Goal: Obtain resource: Obtain resource

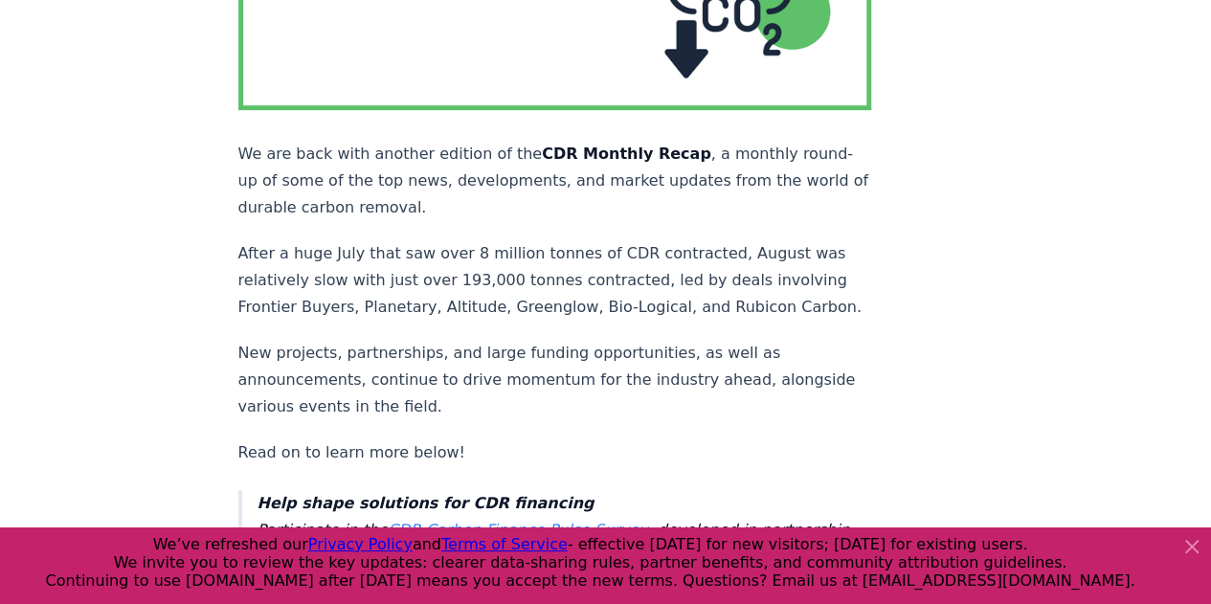
scroll to position [469, 0]
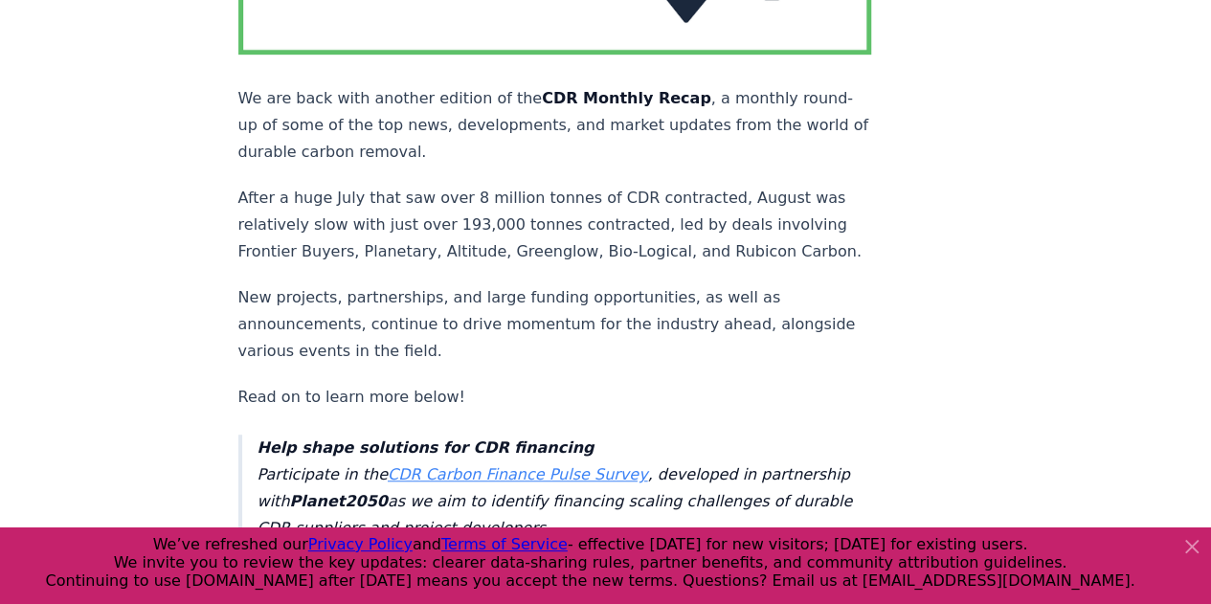
click at [1194, 537] on icon at bounding box center [1191, 546] width 23 height 23
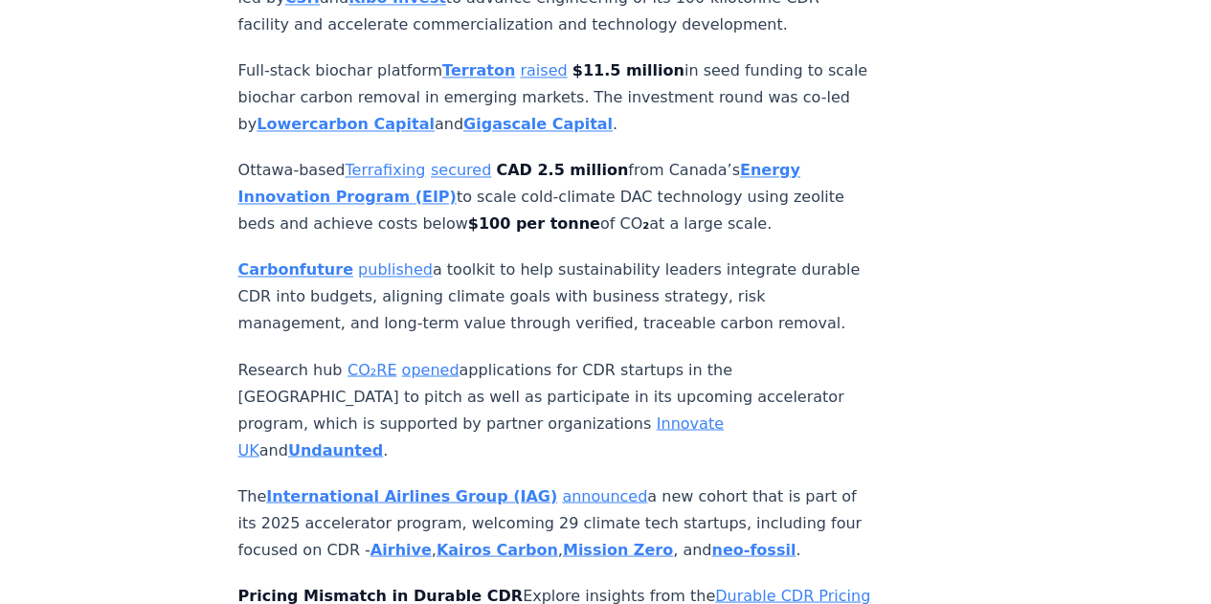
scroll to position [5178, 0]
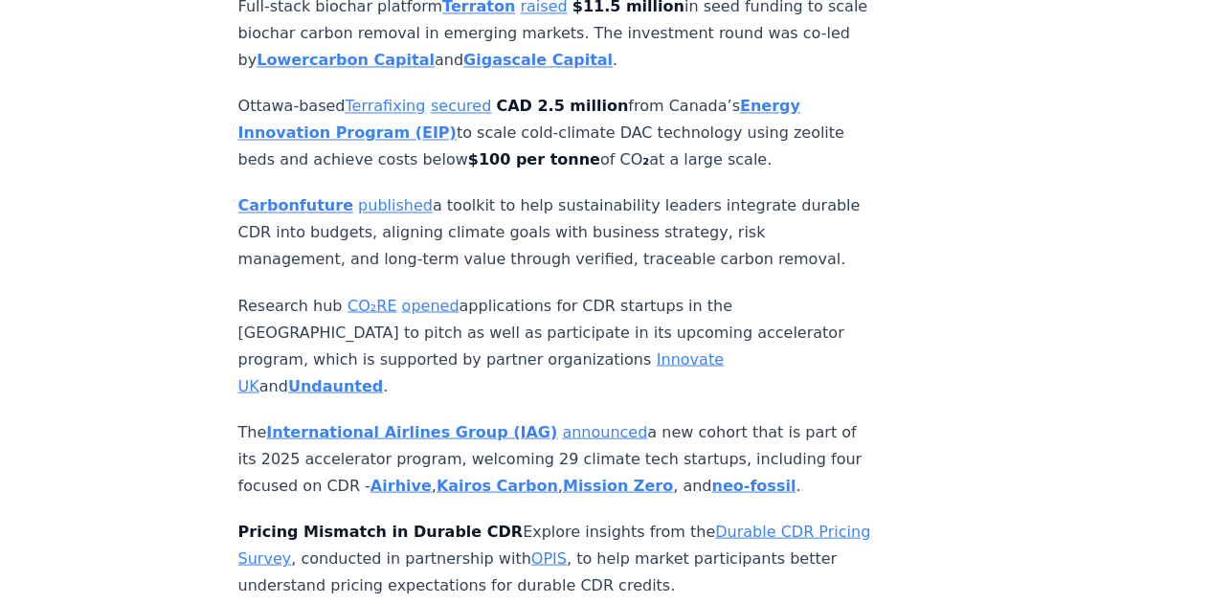
click at [293, 522] on link "Durable CDR Pricing Survey" at bounding box center [554, 544] width 633 height 45
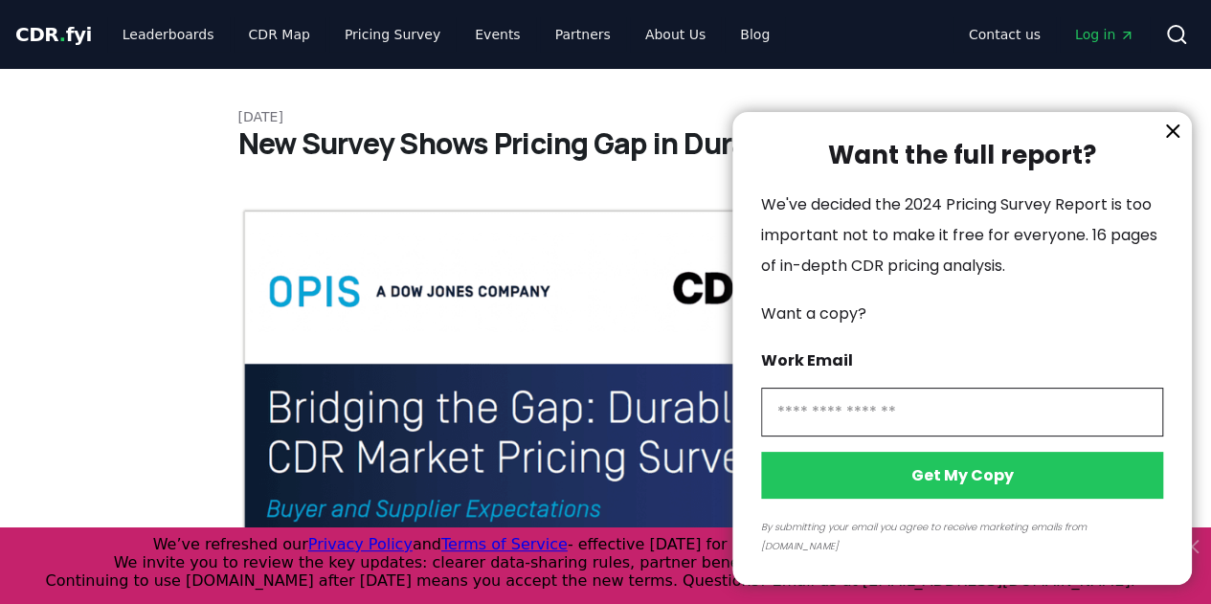
click at [1173, 143] on icon "information" at bounding box center [1172, 131] width 23 height 23
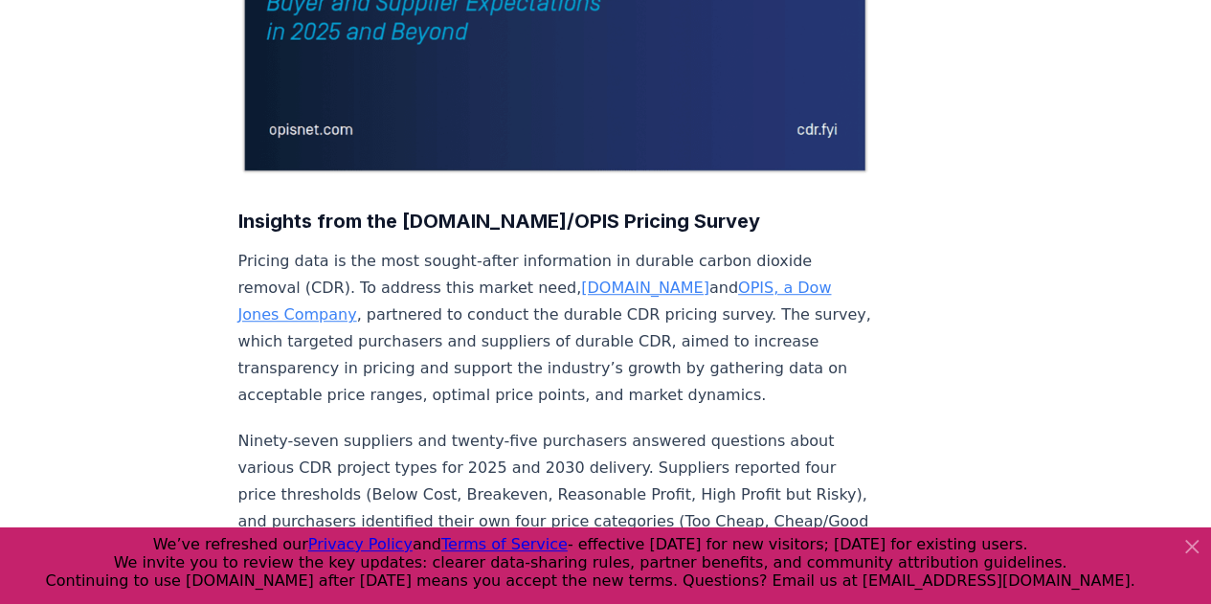
scroll to position [454, 0]
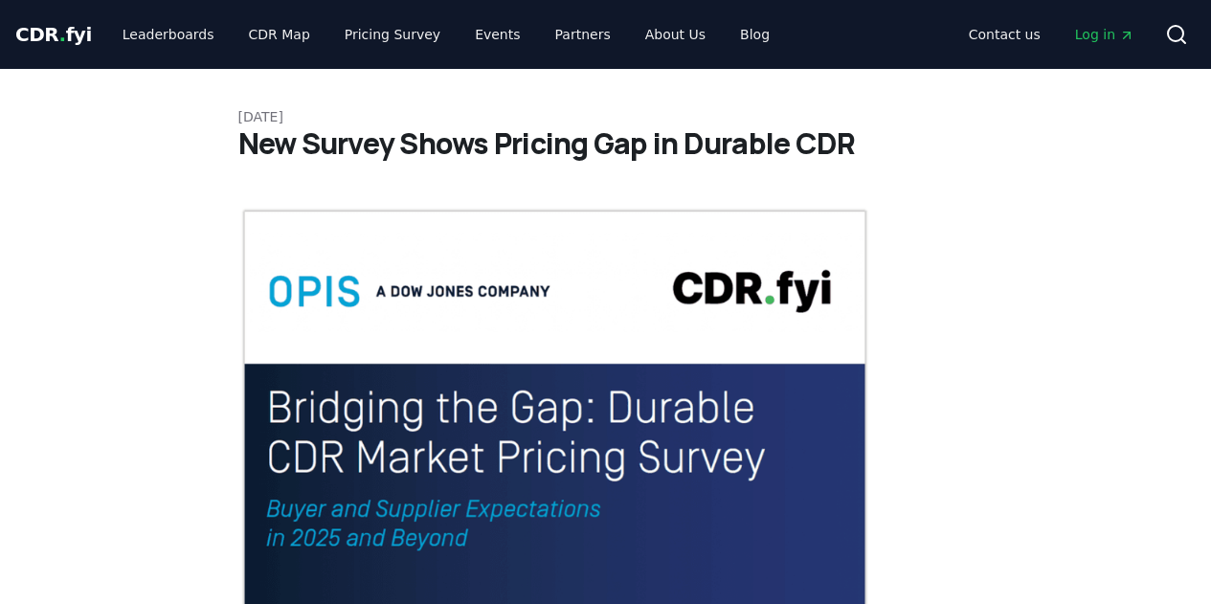
scroll to position [454, 0]
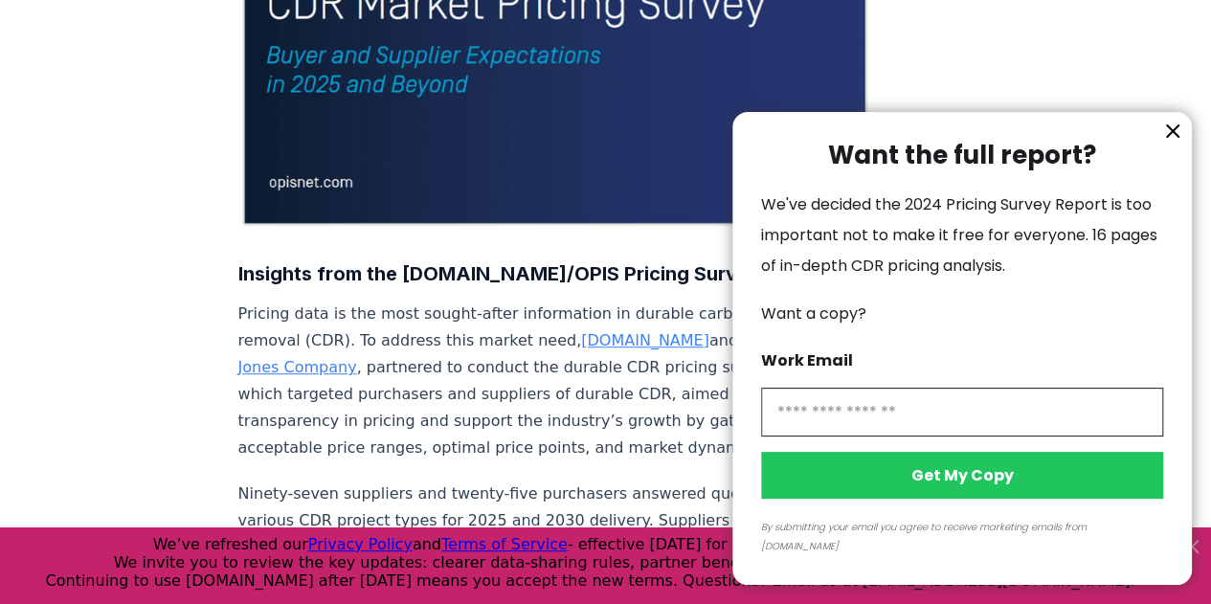
click at [1175, 137] on icon "information" at bounding box center [1172, 130] width 11 height 11
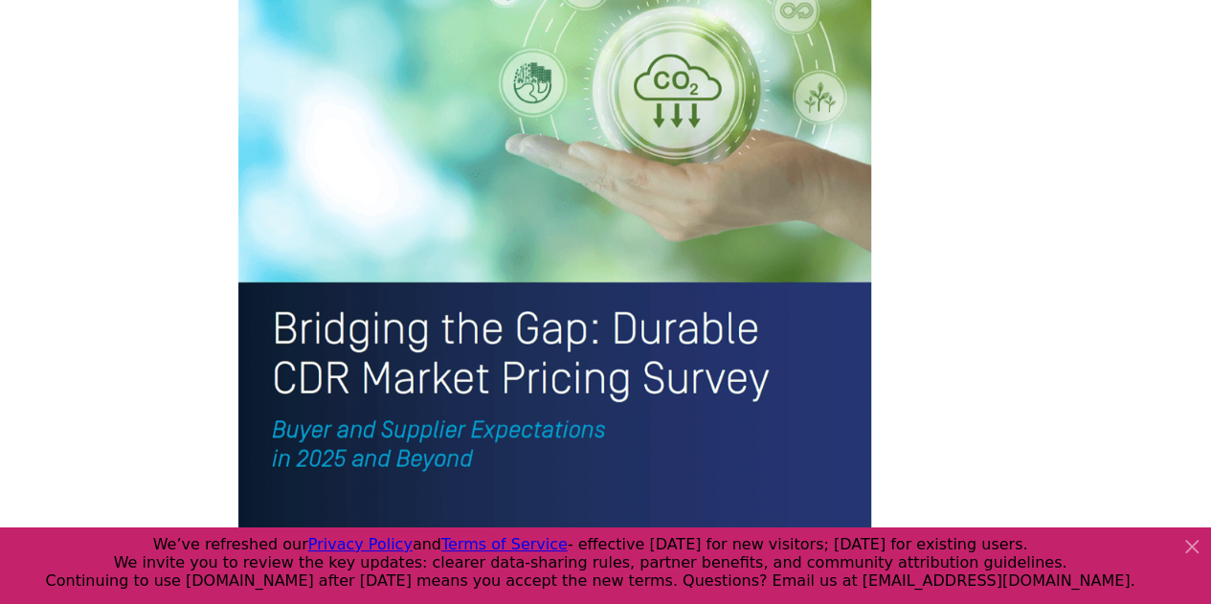
scroll to position [4264, 0]
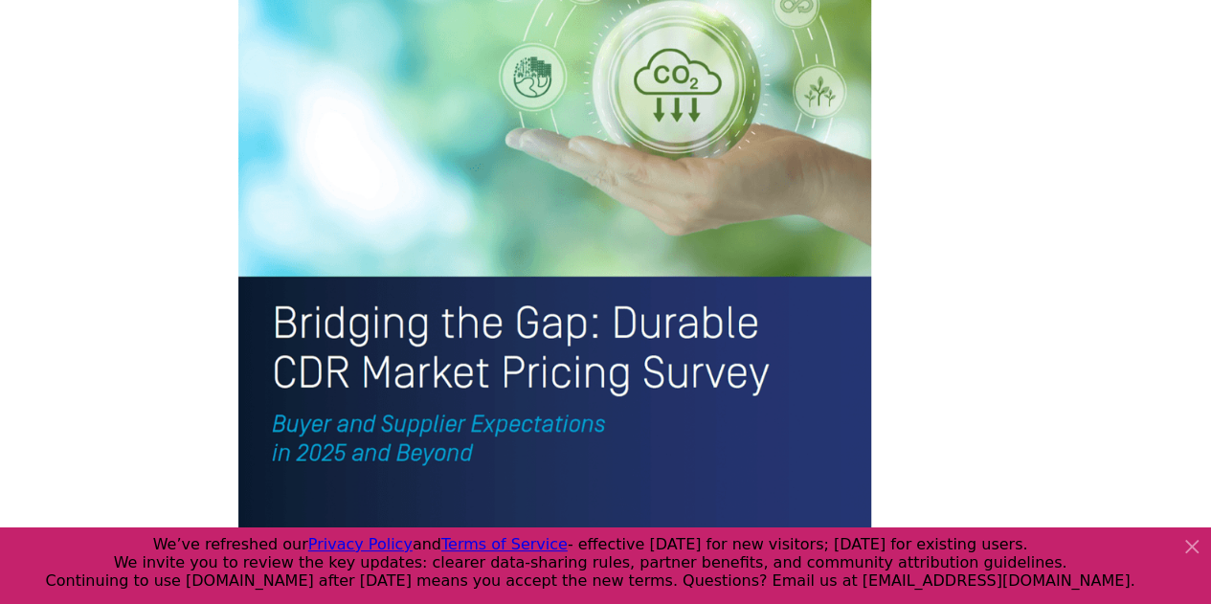
click at [430, 260] on img at bounding box center [555, 176] width 634 height 826
click at [477, 157] on img at bounding box center [555, 176] width 634 height 826
click at [540, 50] on img at bounding box center [555, 176] width 634 height 826
click at [1189, 543] on icon at bounding box center [1191, 546] width 11 height 11
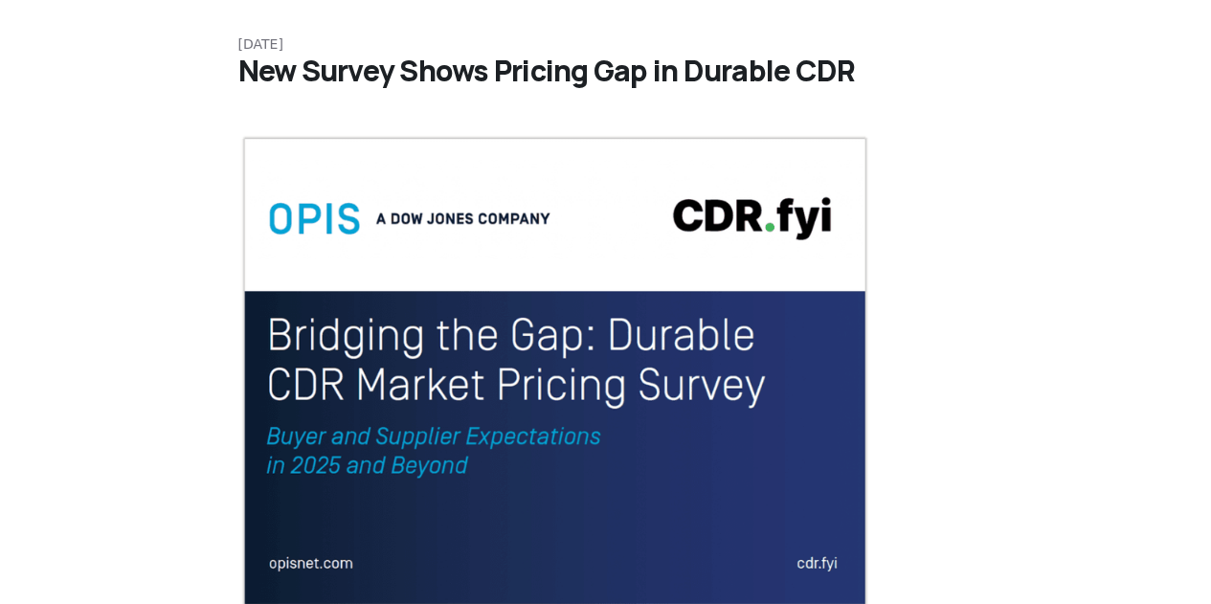
scroll to position [43, 0]
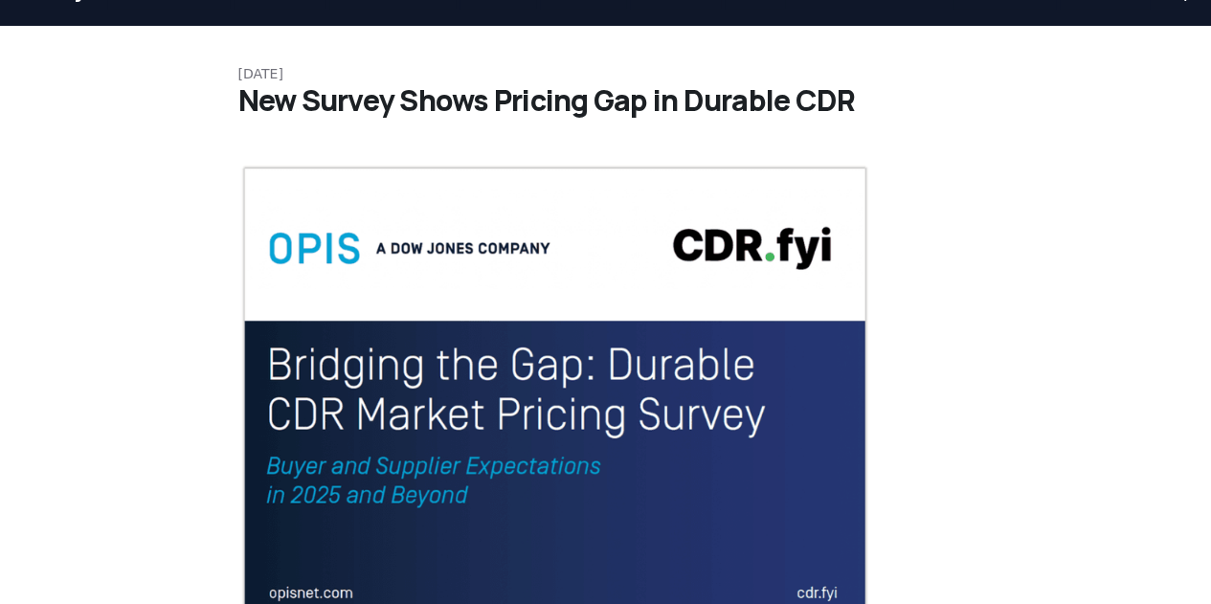
click at [715, 383] on img at bounding box center [555, 401] width 634 height 475
click at [394, 207] on img at bounding box center [555, 401] width 634 height 475
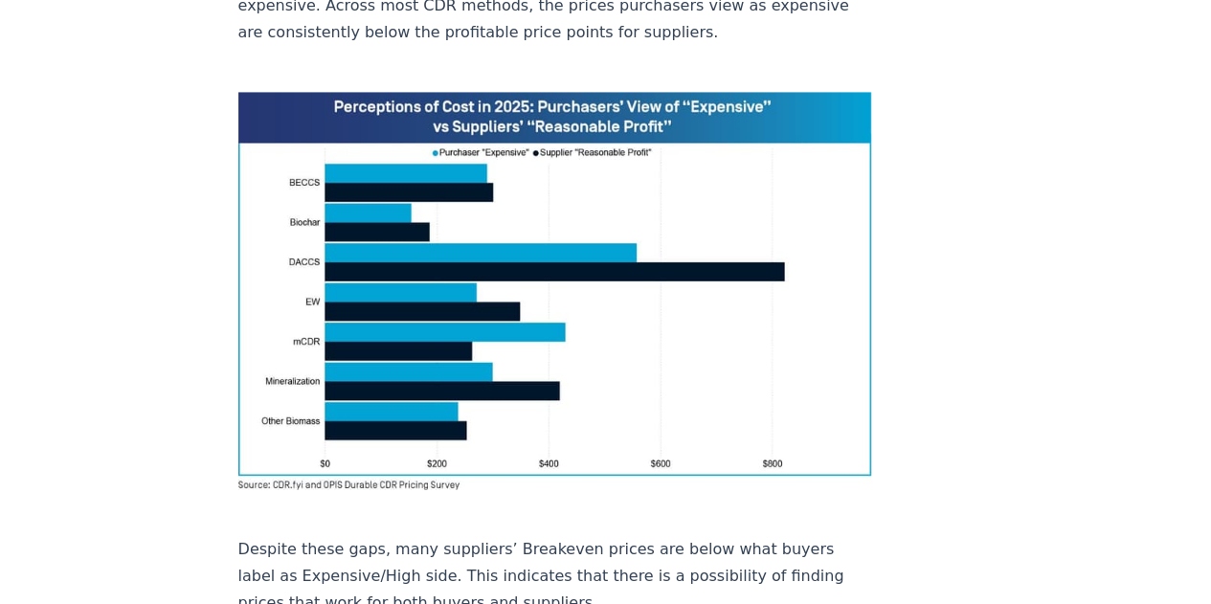
scroll to position [1426, 0]
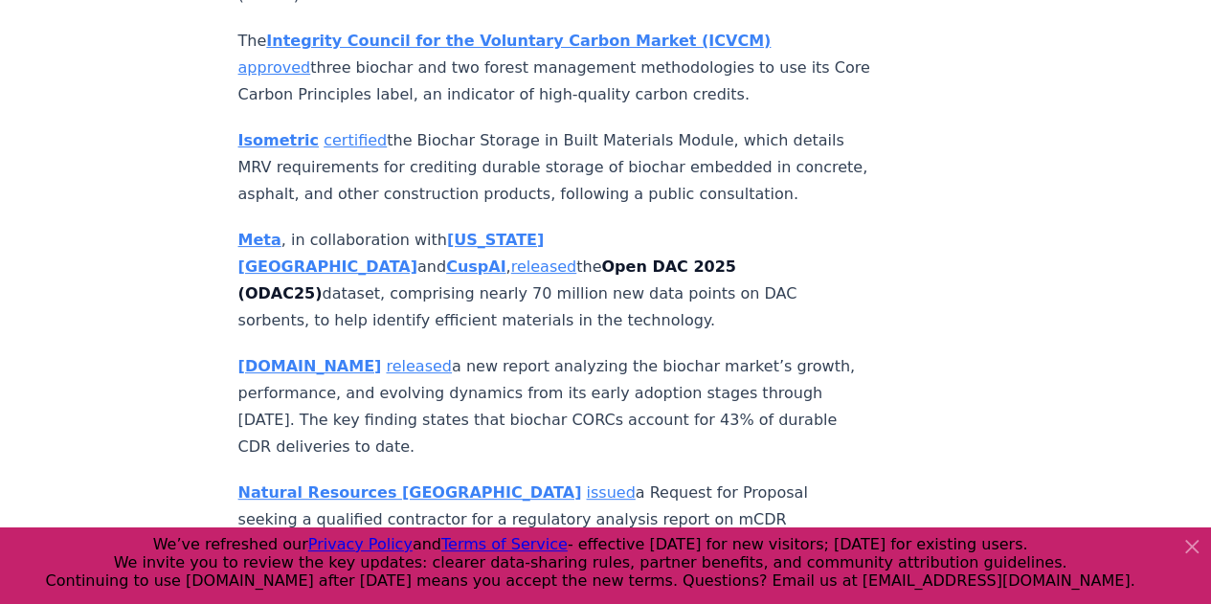
scroll to position [7184, 0]
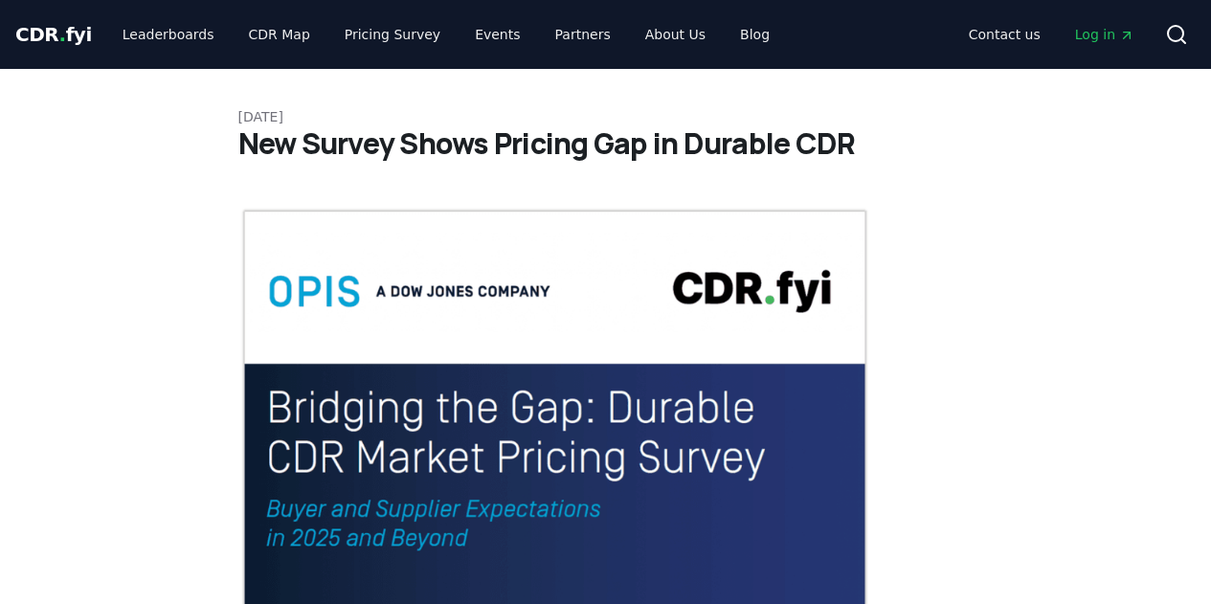
scroll to position [1426, 0]
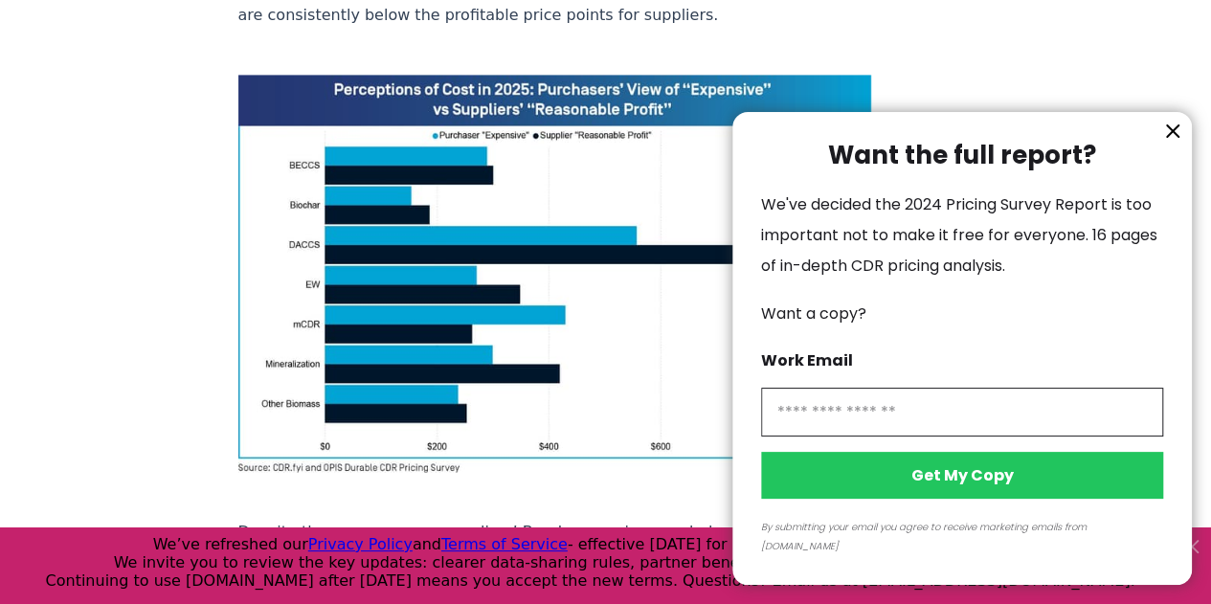
click at [965, 434] on input "information" at bounding box center [962, 412] width 402 height 49
type input "**********"
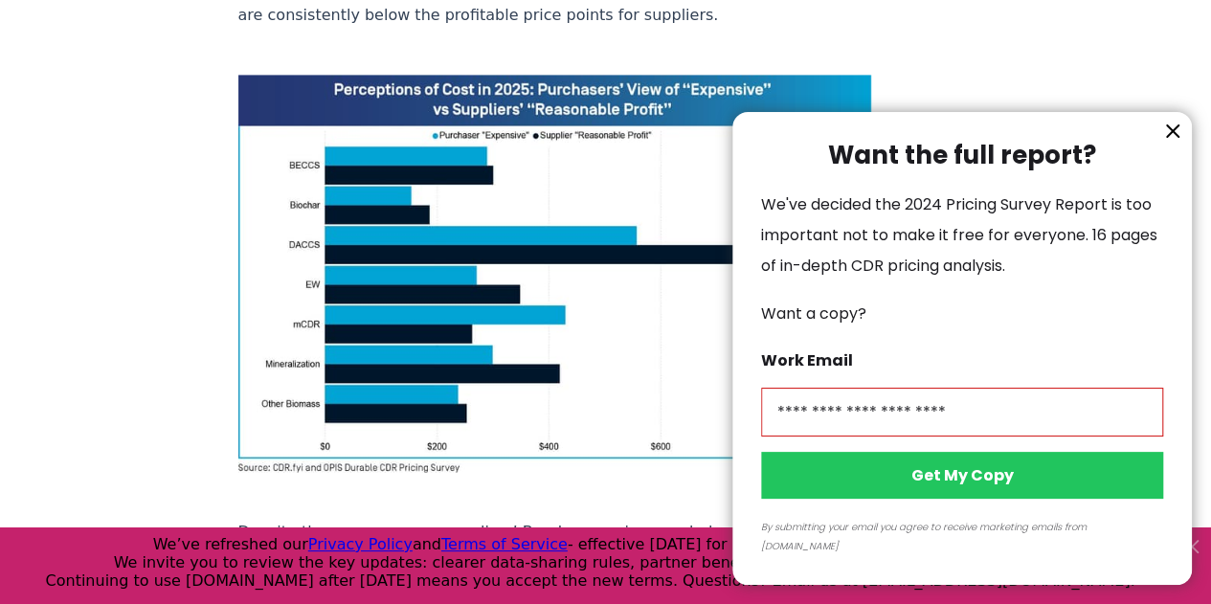
click at [905, 499] on button "Get My Copy" at bounding box center [962, 475] width 402 height 47
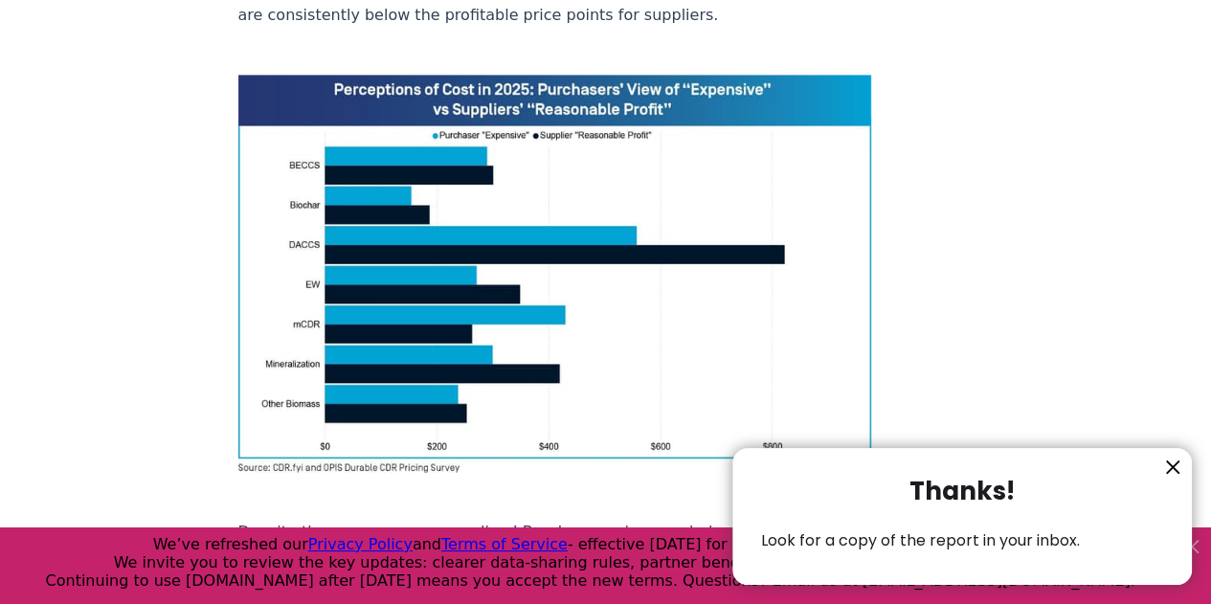
click at [1177, 459] on icon "information" at bounding box center [1172, 467] width 23 height 23
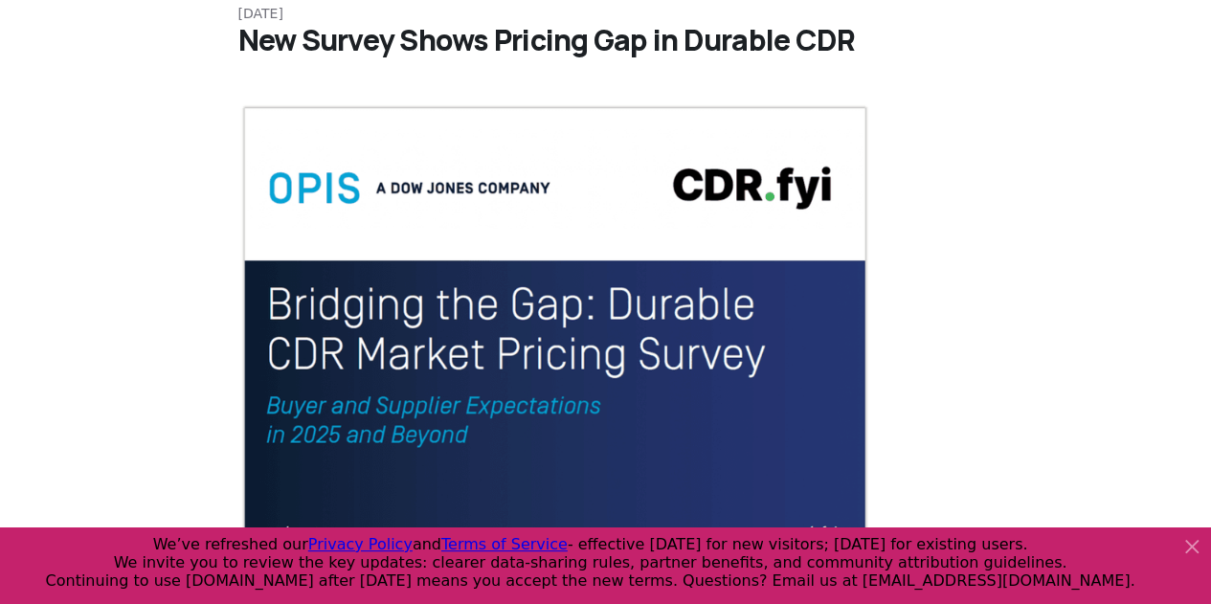
scroll to position [0, 0]
